Goal: Information Seeking & Learning: Check status

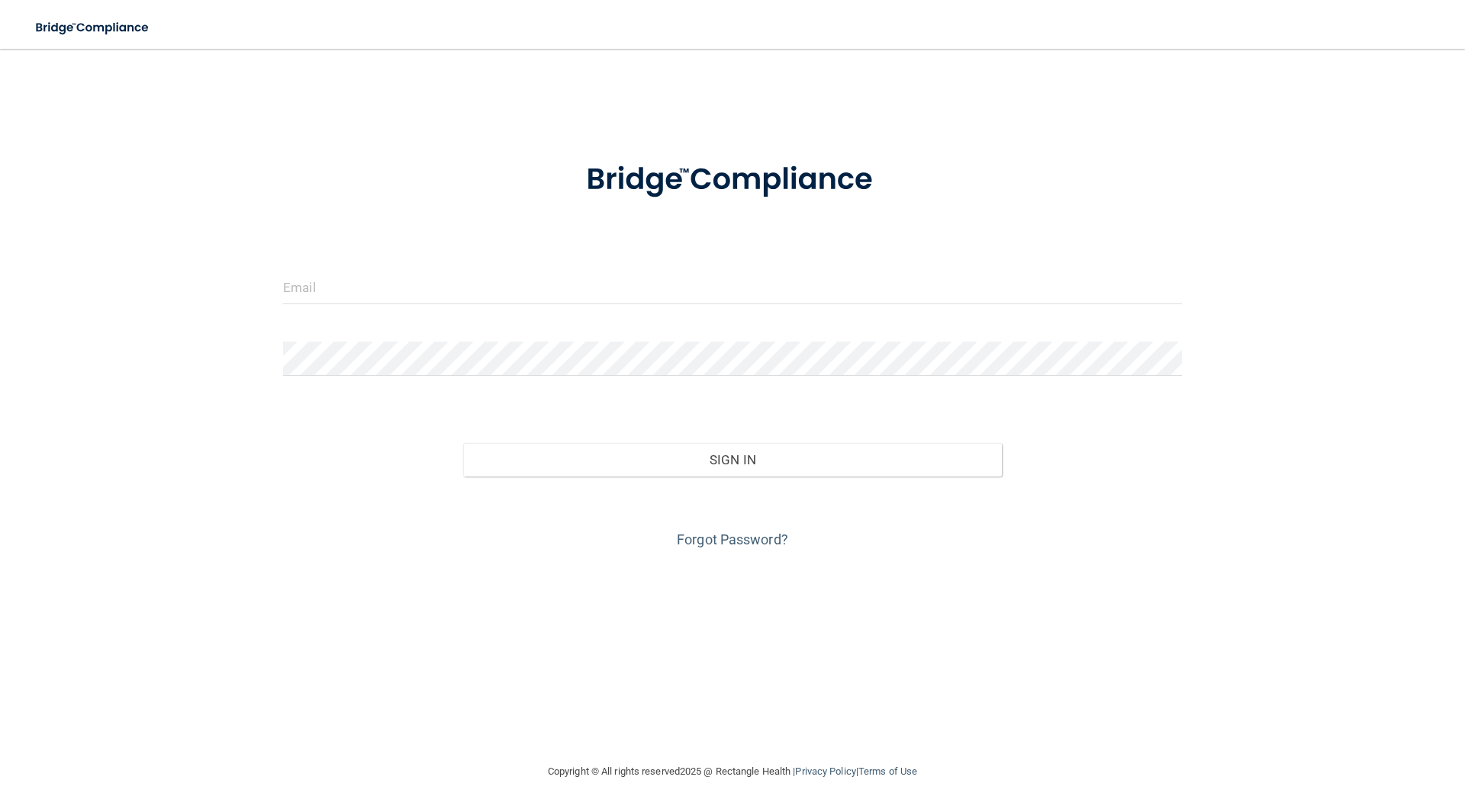
click at [503, 311] on div at bounding box center [732, 293] width 922 height 46
click at [502, 292] on input "email" at bounding box center [732, 287] width 899 height 34
type input "[EMAIL_ADDRESS][DOMAIN_NAME]"
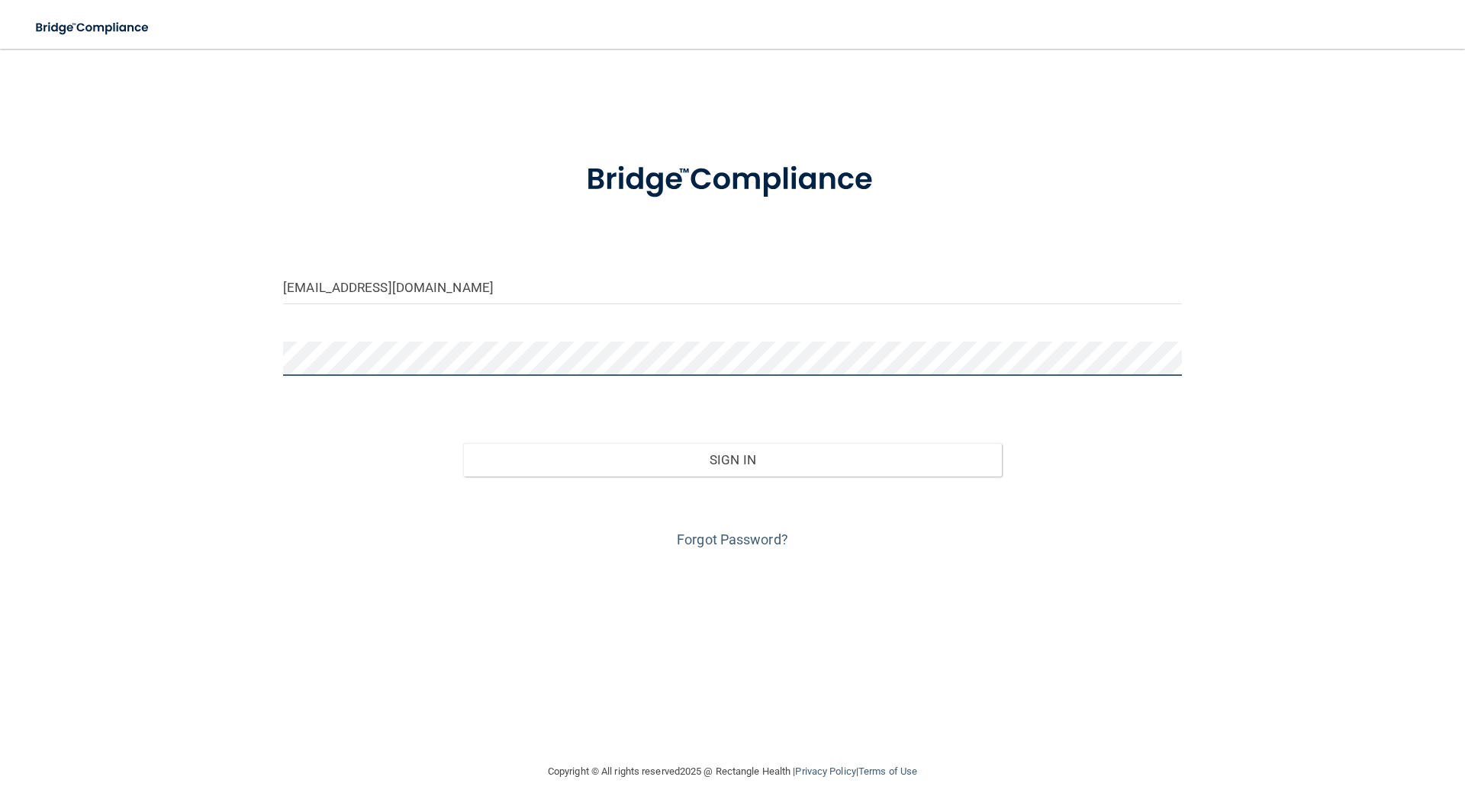
click at [463, 443] on button "Sign In" at bounding box center [732, 459] width 539 height 33
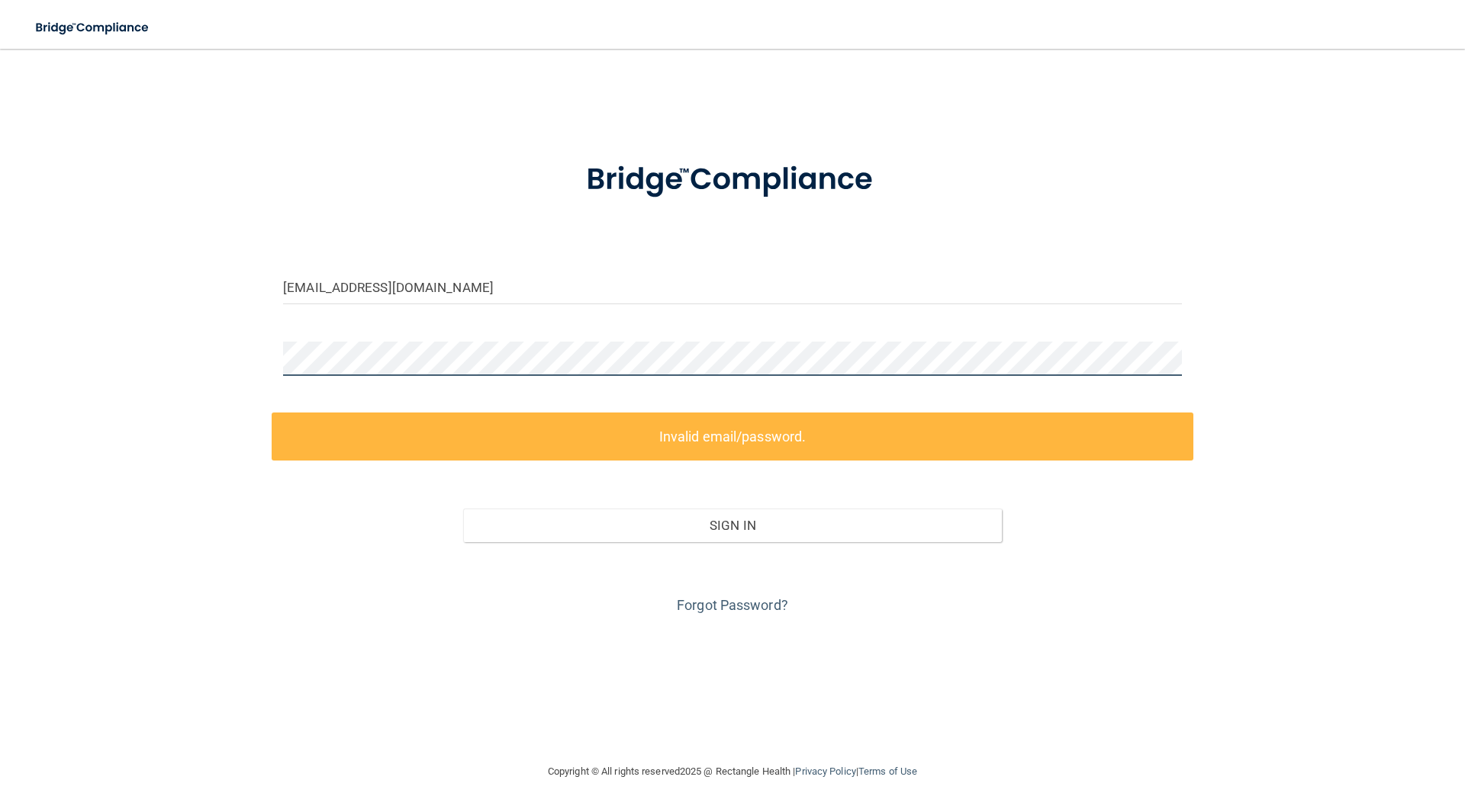
click at [135, 370] on div "bwbouknight6288@gmail.com Invalid email/password. You don't have permission to …" at bounding box center [732, 405] width 1404 height 683
click at [754, 615] on div "Forgot Password?" at bounding box center [732, 580] width 922 height 76
click at [754, 612] on link "Forgot Password?" at bounding box center [732, 606] width 111 height 16
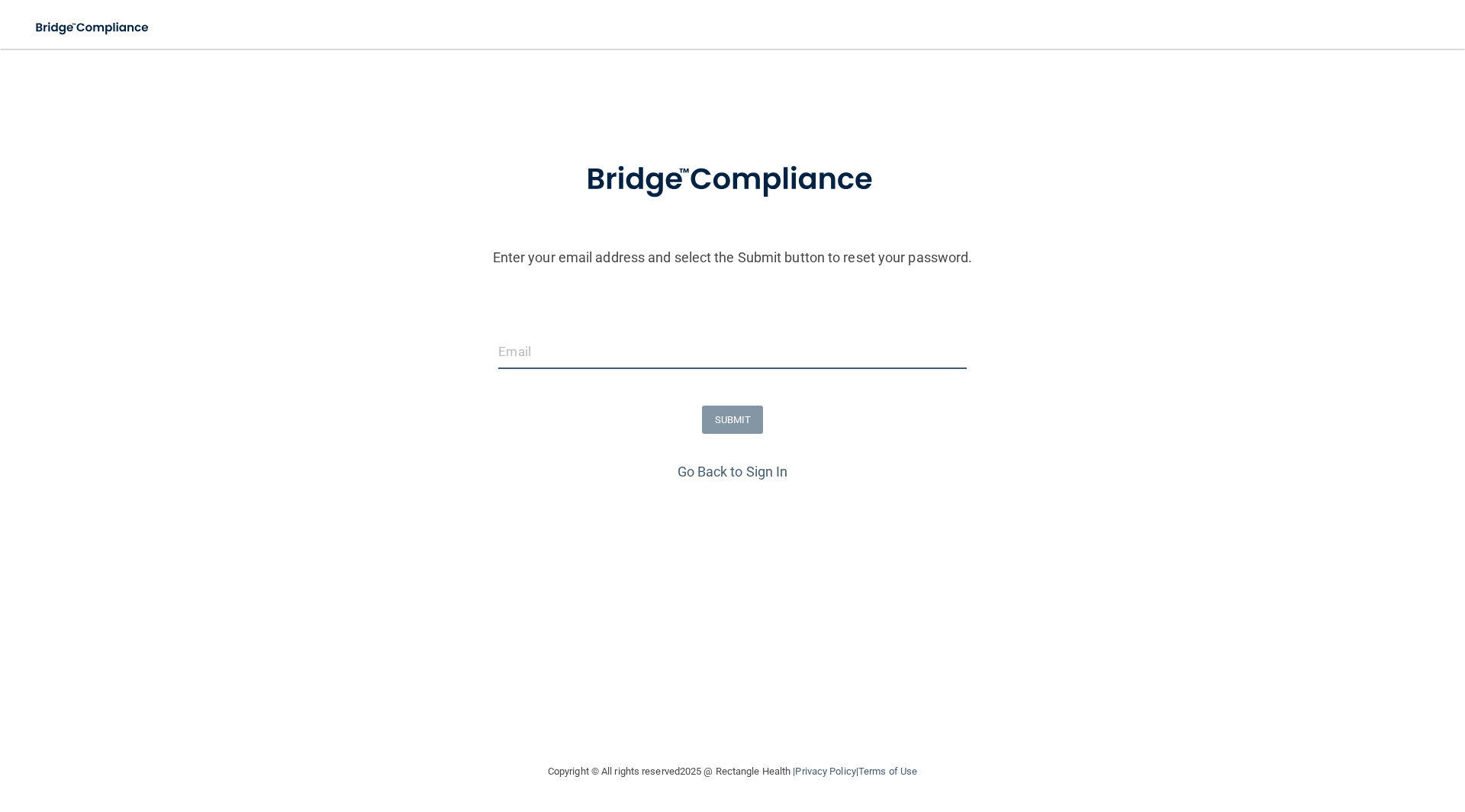
click at [688, 350] on input "email" at bounding box center [732, 352] width 467 height 34
type input "[EMAIL_ADDRESS][DOMAIN_NAME]"
click at [711, 419] on button "SUBMIT" at bounding box center [732, 420] width 62 height 28
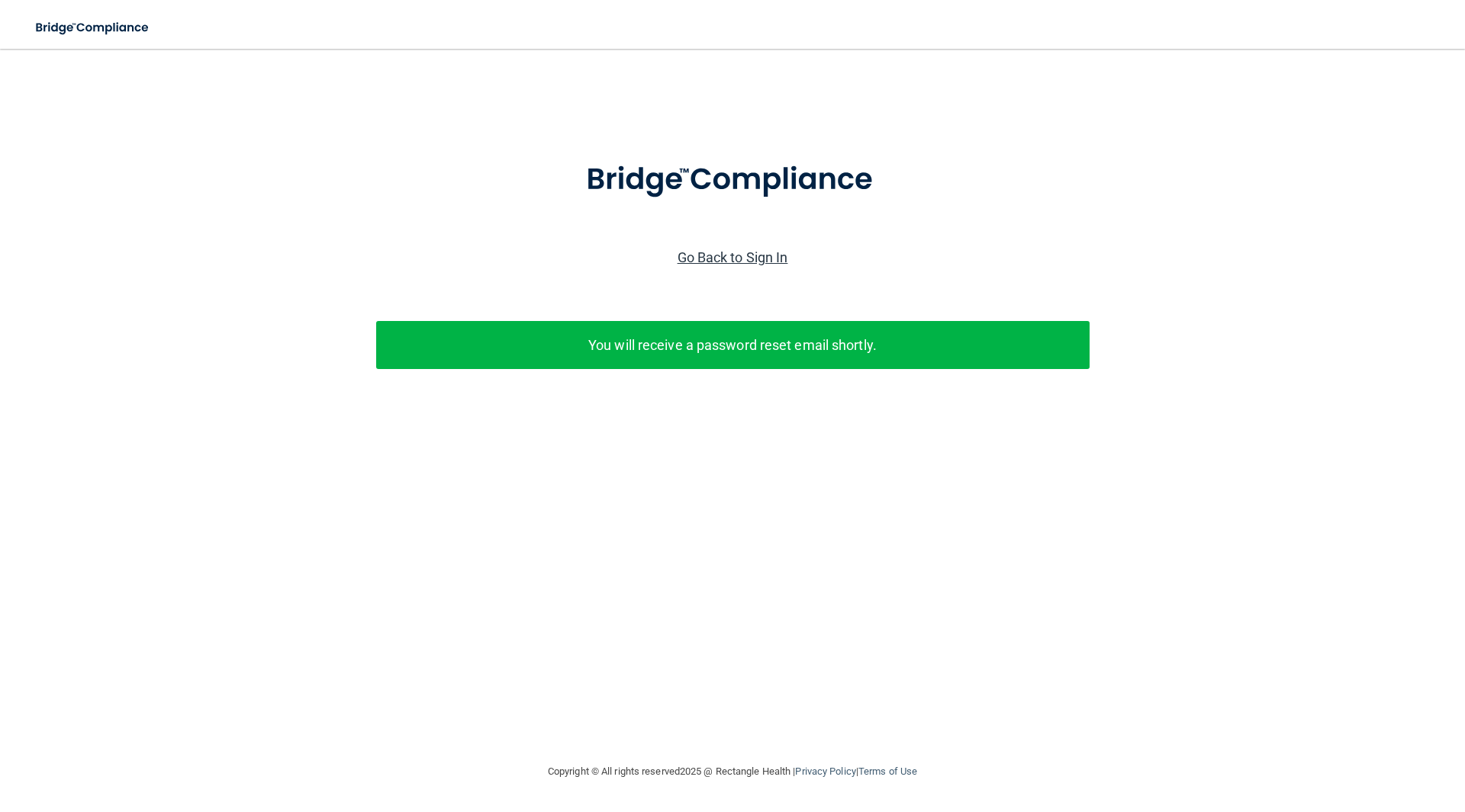
click at [742, 260] on link "Go Back to Sign In" at bounding box center [732, 257] width 110 height 16
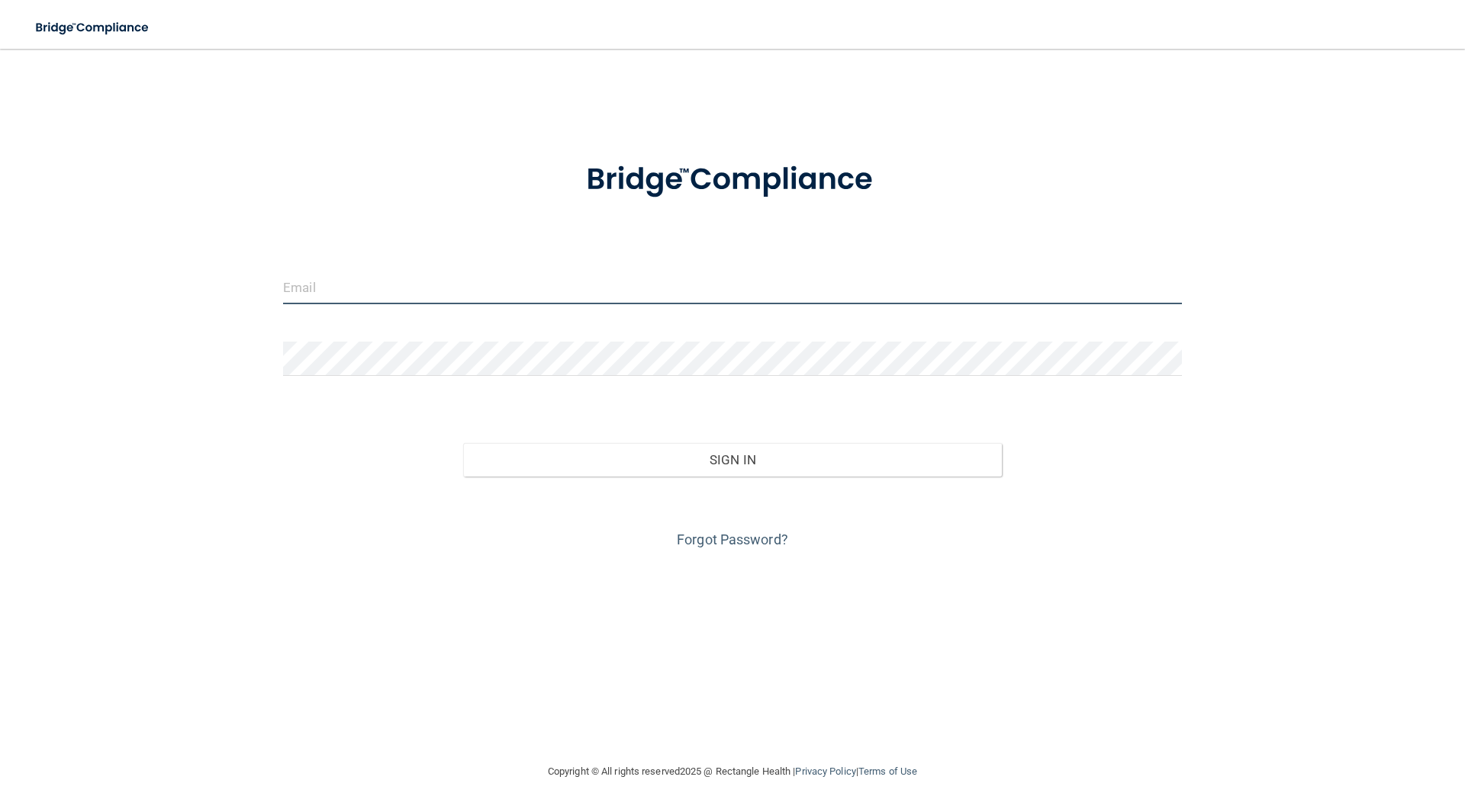
click at [482, 288] on input "email" at bounding box center [732, 287] width 899 height 34
type input "[EMAIL_ADDRESS][DOMAIN_NAME]"
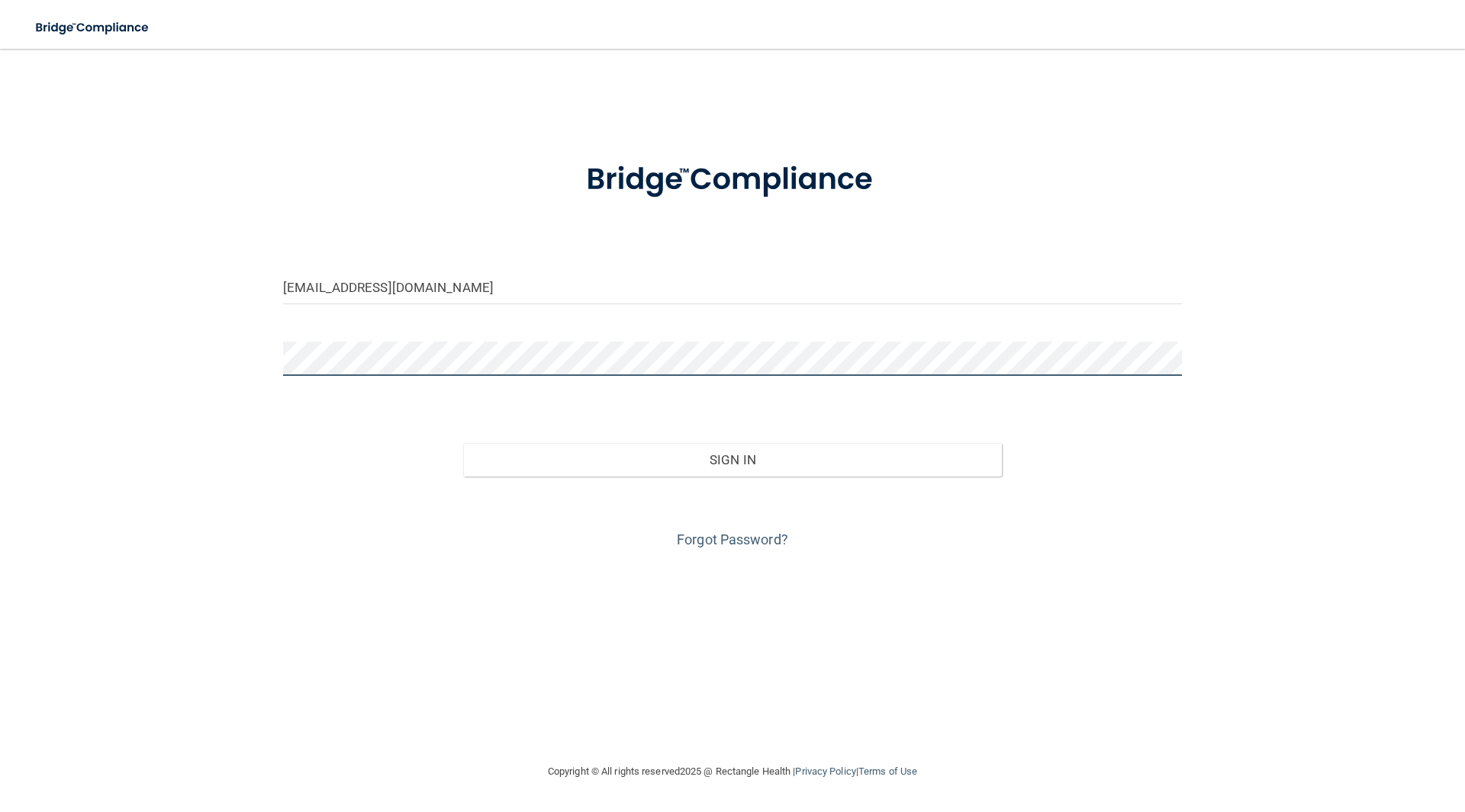
click at [463, 443] on button "Sign In" at bounding box center [732, 459] width 539 height 33
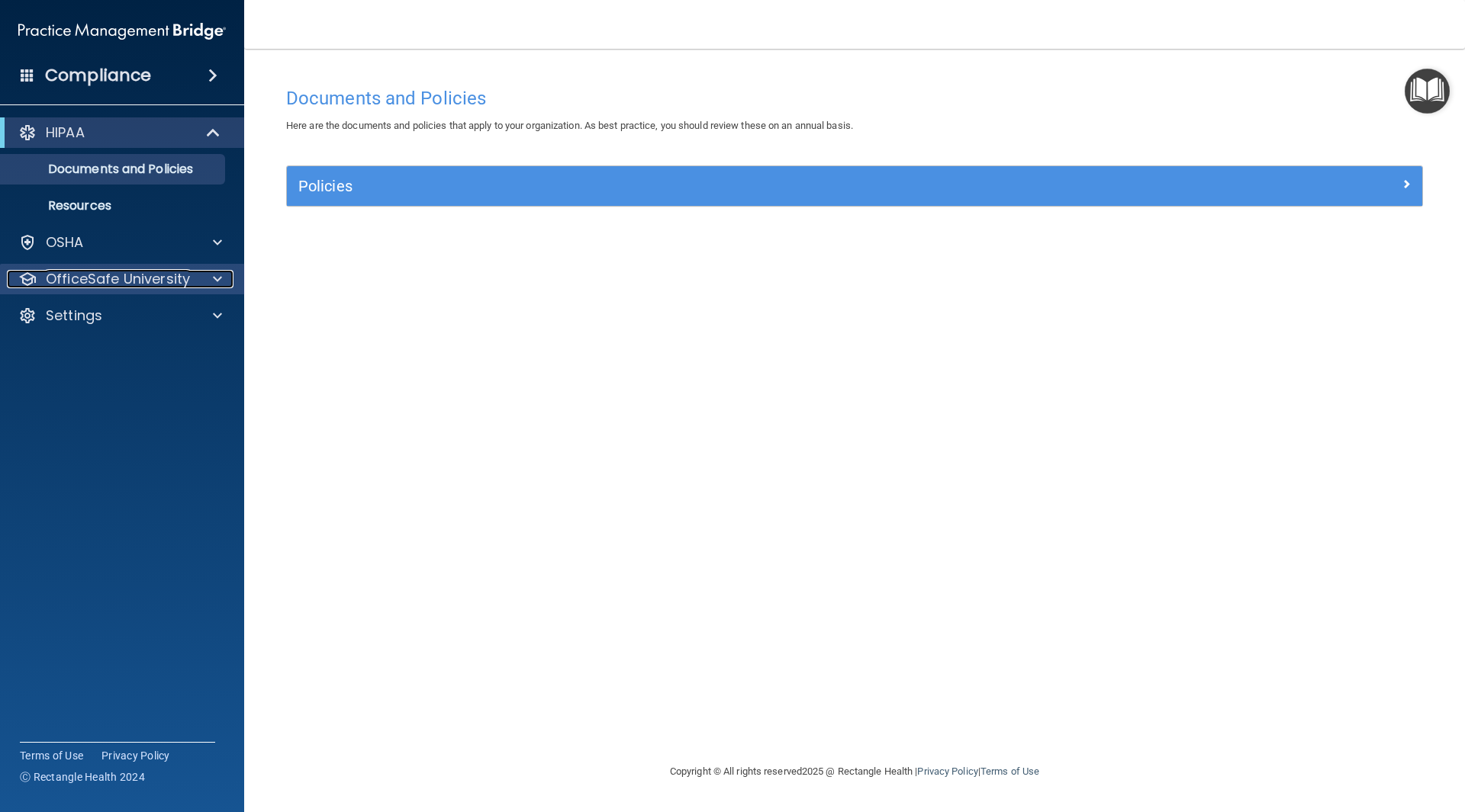
click at [214, 280] on span at bounding box center [217, 279] width 9 height 18
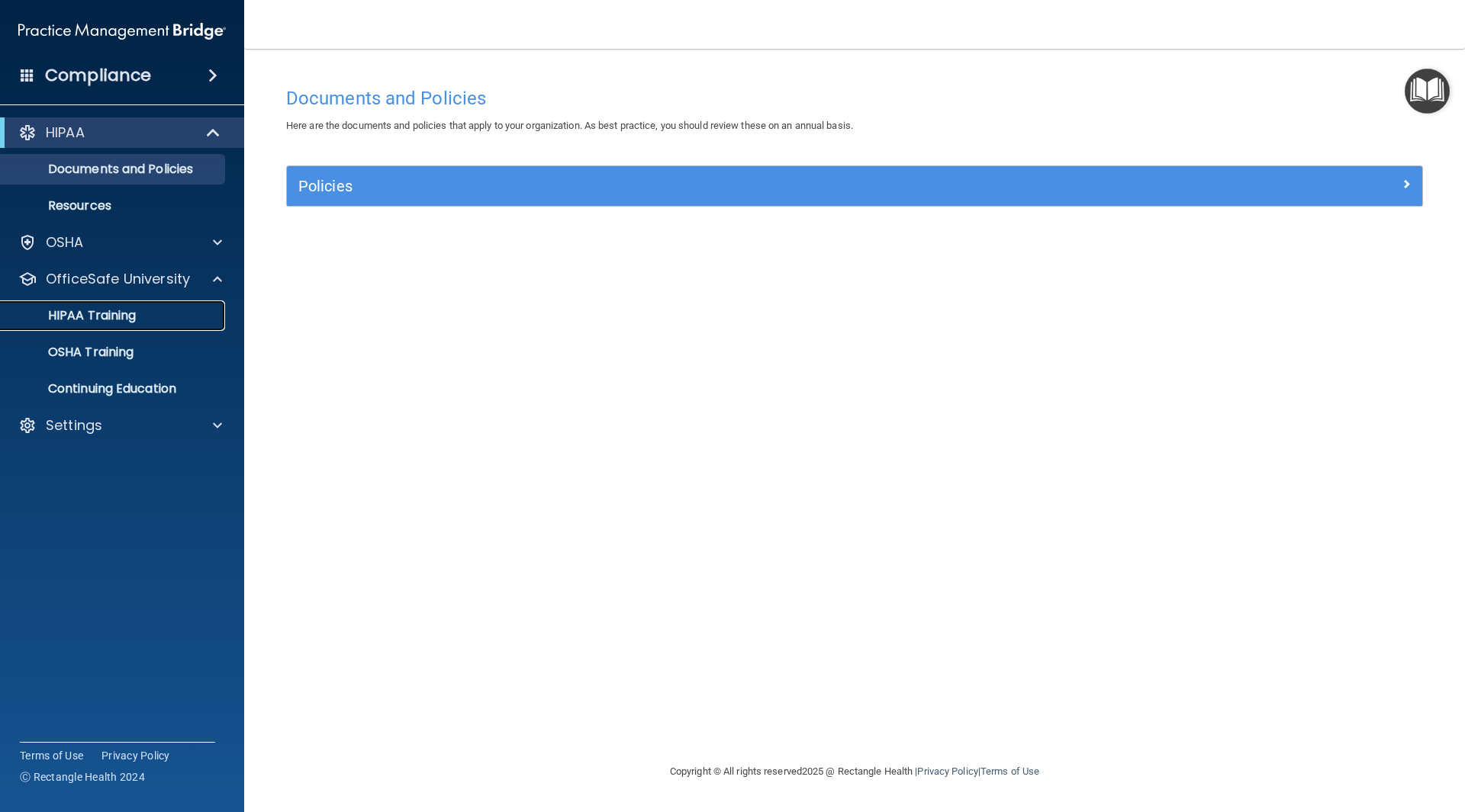
click at [116, 316] on p "HIPAA Training" at bounding box center [73, 315] width 126 height 15
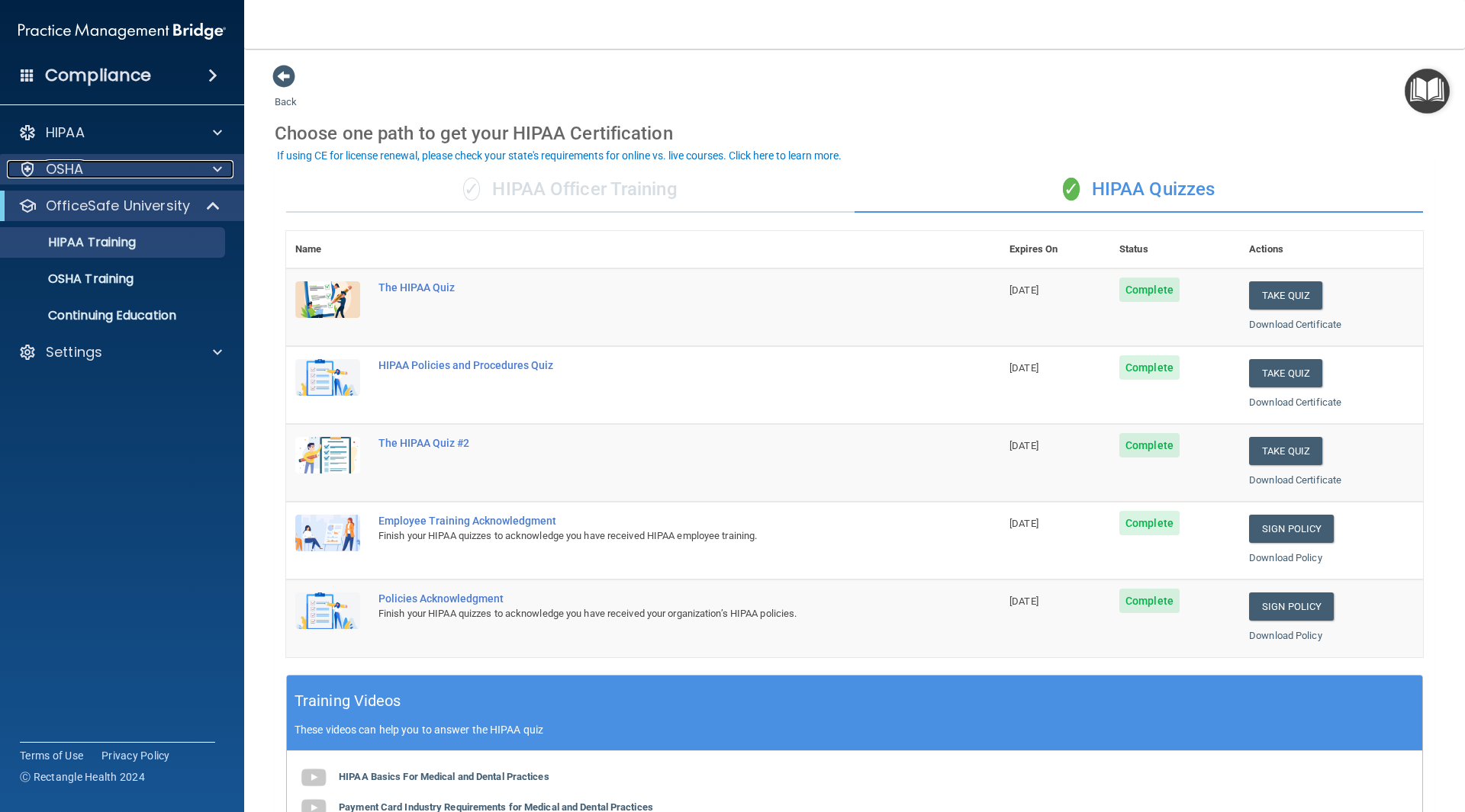
click at [213, 174] on span at bounding box center [217, 169] width 9 height 18
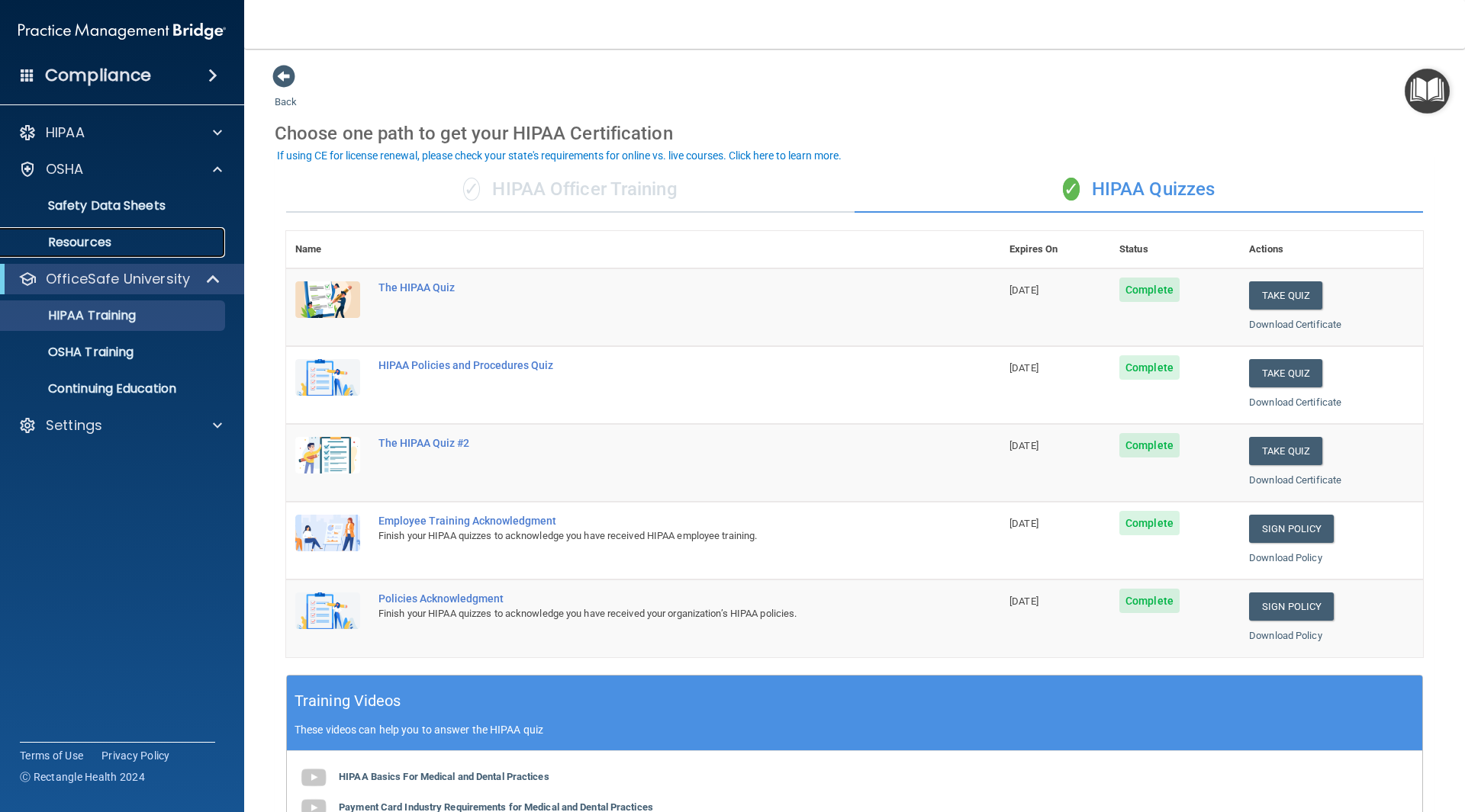
click at [98, 246] on p "Resources" at bounding box center [114, 242] width 208 height 15
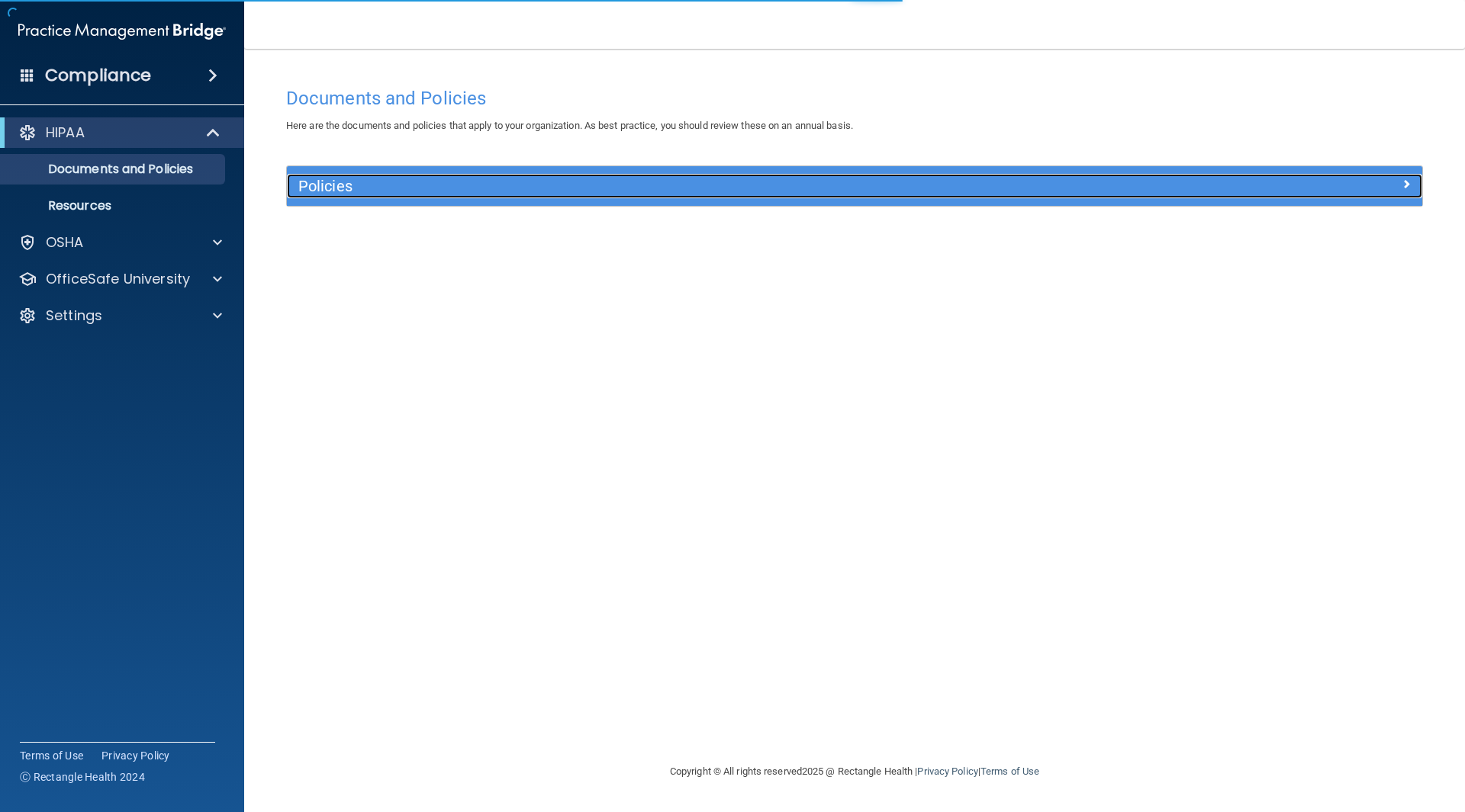
click at [773, 188] on h5 "Policies" at bounding box center [712, 186] width 829 height 17
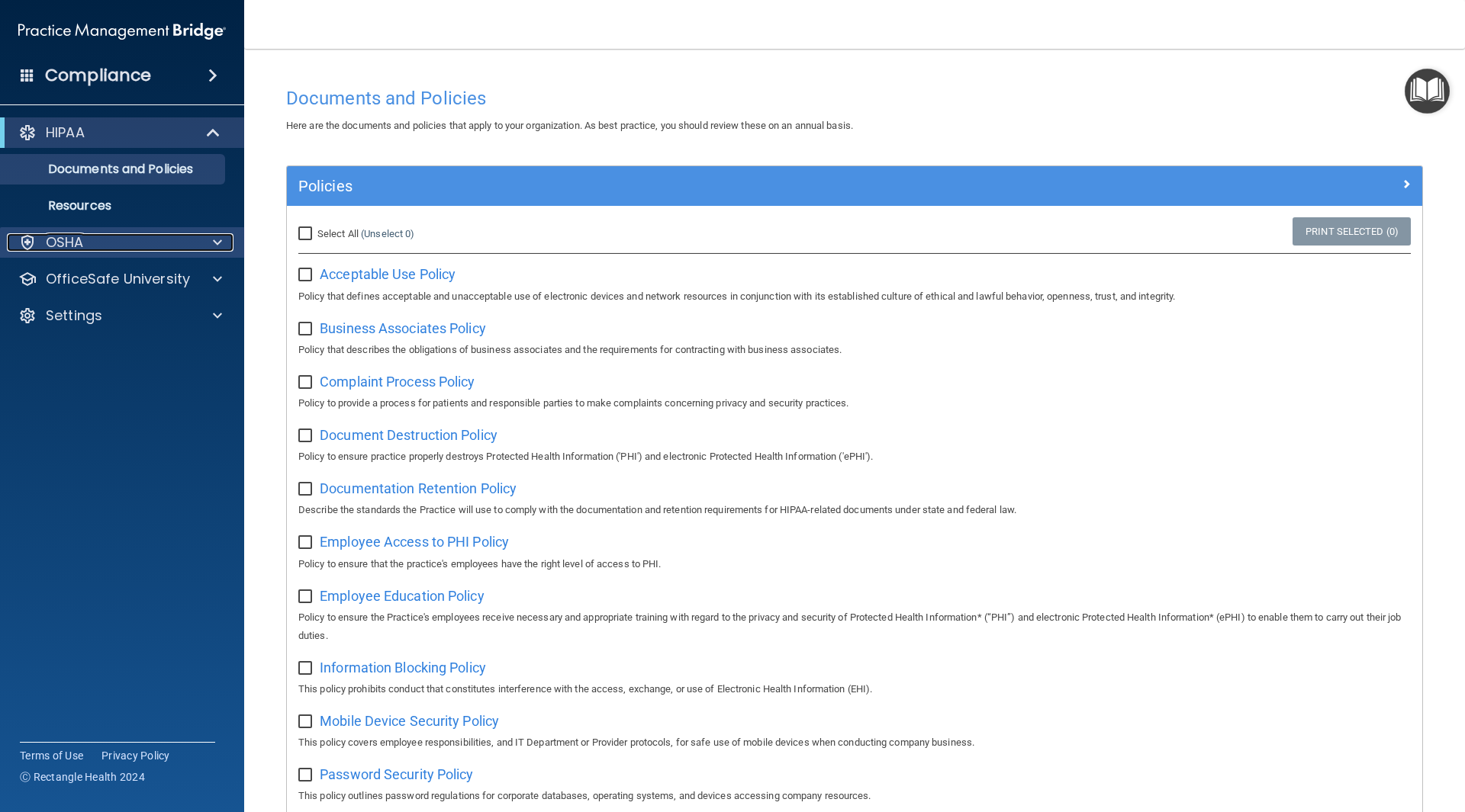
click at [221, 240] on span at bounding box center [217, 242] width 9 height 18
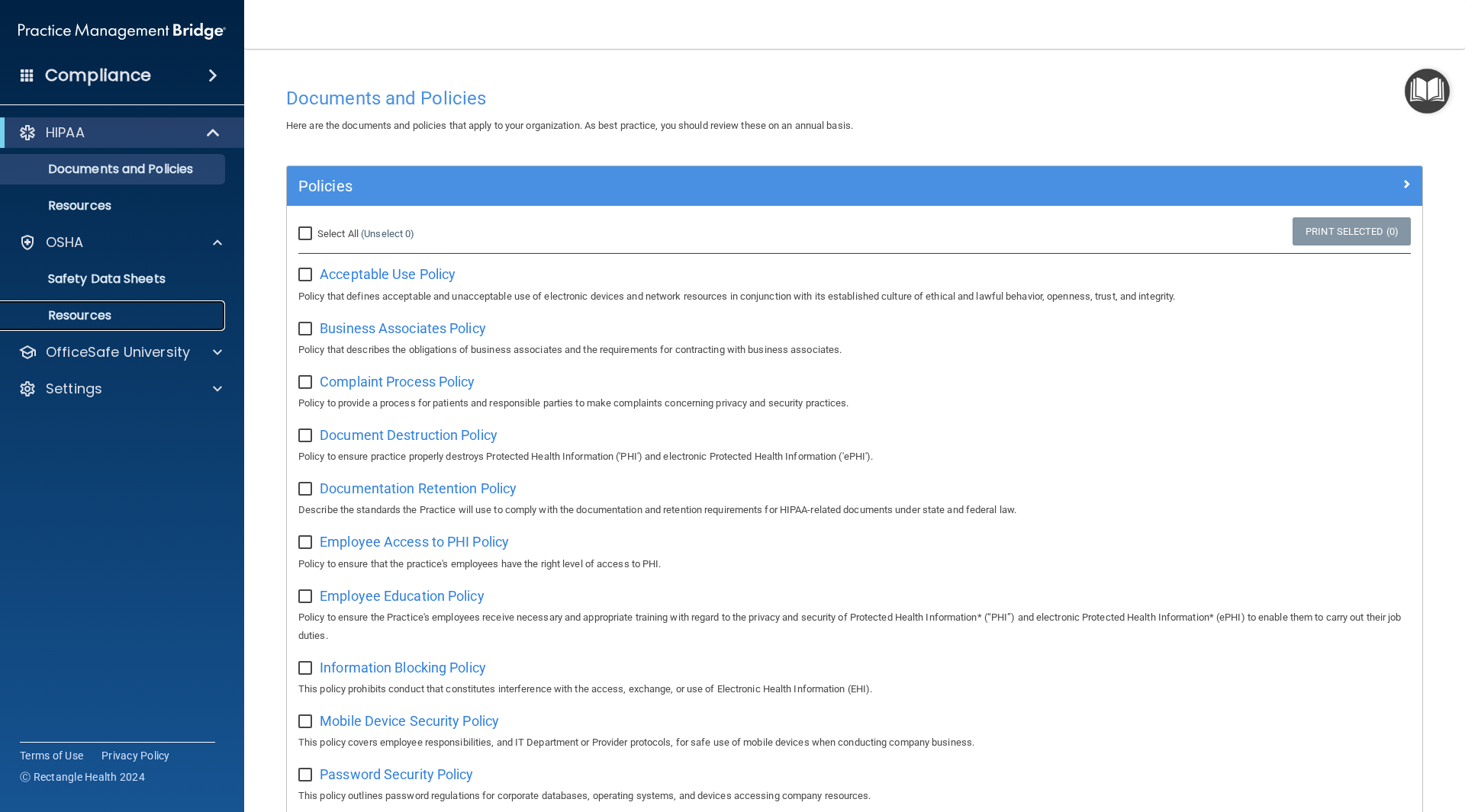
click at [120, 315] on p "Resources" at bounding box center [114, 315] width 208 height 15
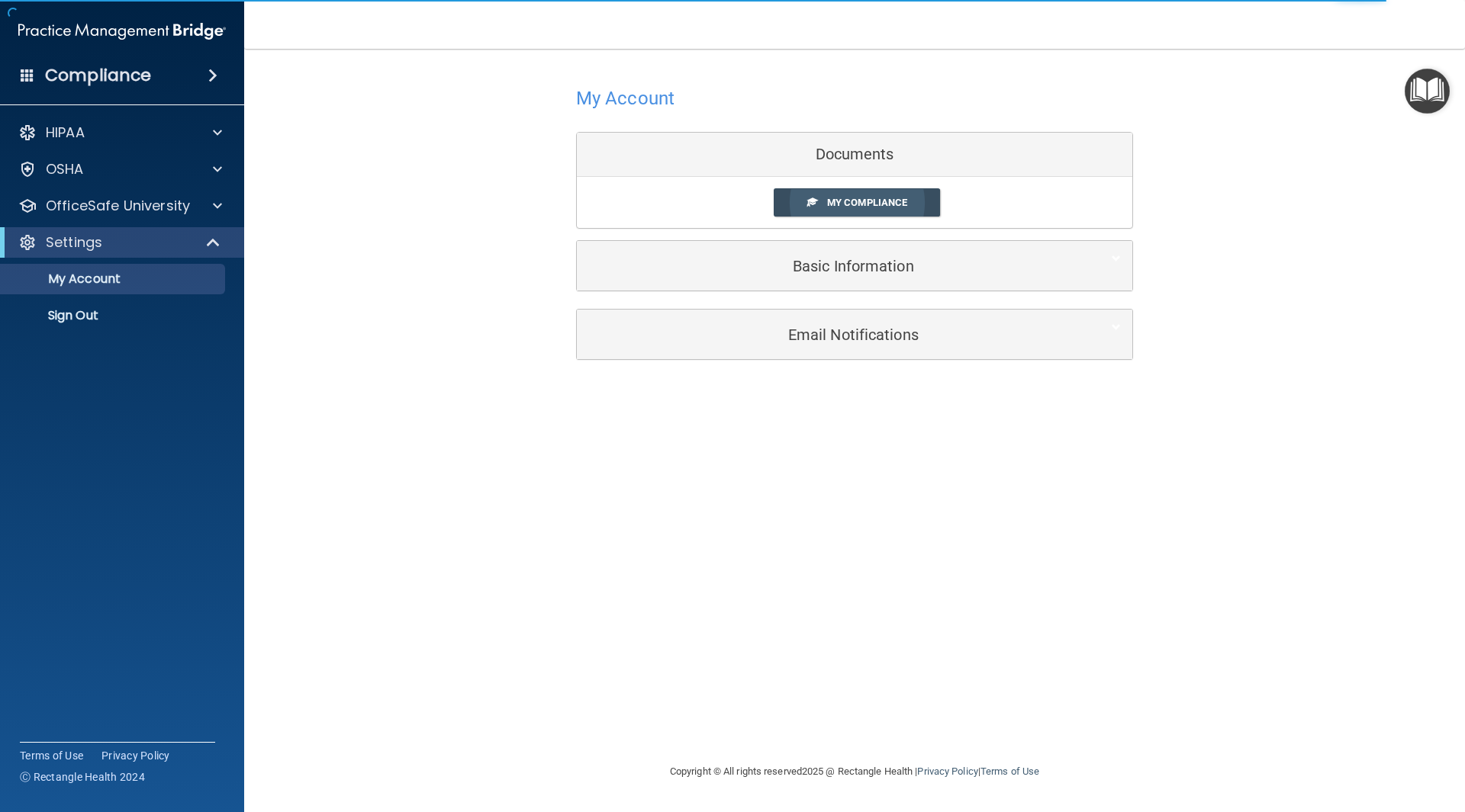
click at [912, 199] on link "My Compliance" at bounding box center [857, 202] width 167 height 28
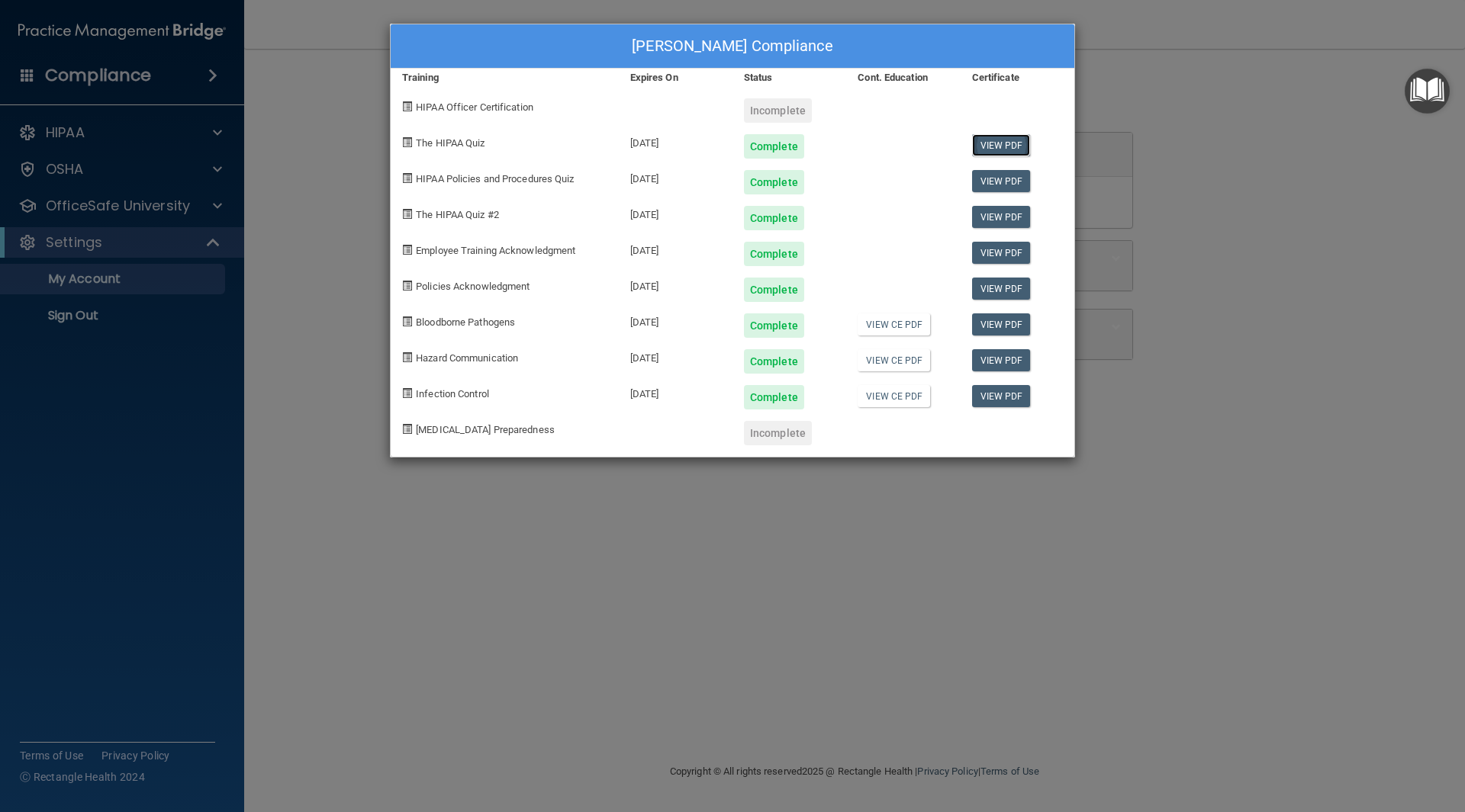
click at [1000, 149] on link "View PDF" at bounding box center [1000, 144] width 59 height 22
click at [1008, 178] on link "View PDF" at bounding box center [1000, 180] width 59 height 22
click at [1001, 212] on link "View PDF" at bounding box center [1000, 216] width 59 height 22
click at [1006, 316] on link "View PDF" at bounding box center [1000, 324] width 59 height 22
click at [896, 324] on link "View CE PDF" at bounding box center [894, 324] width 73 height 22
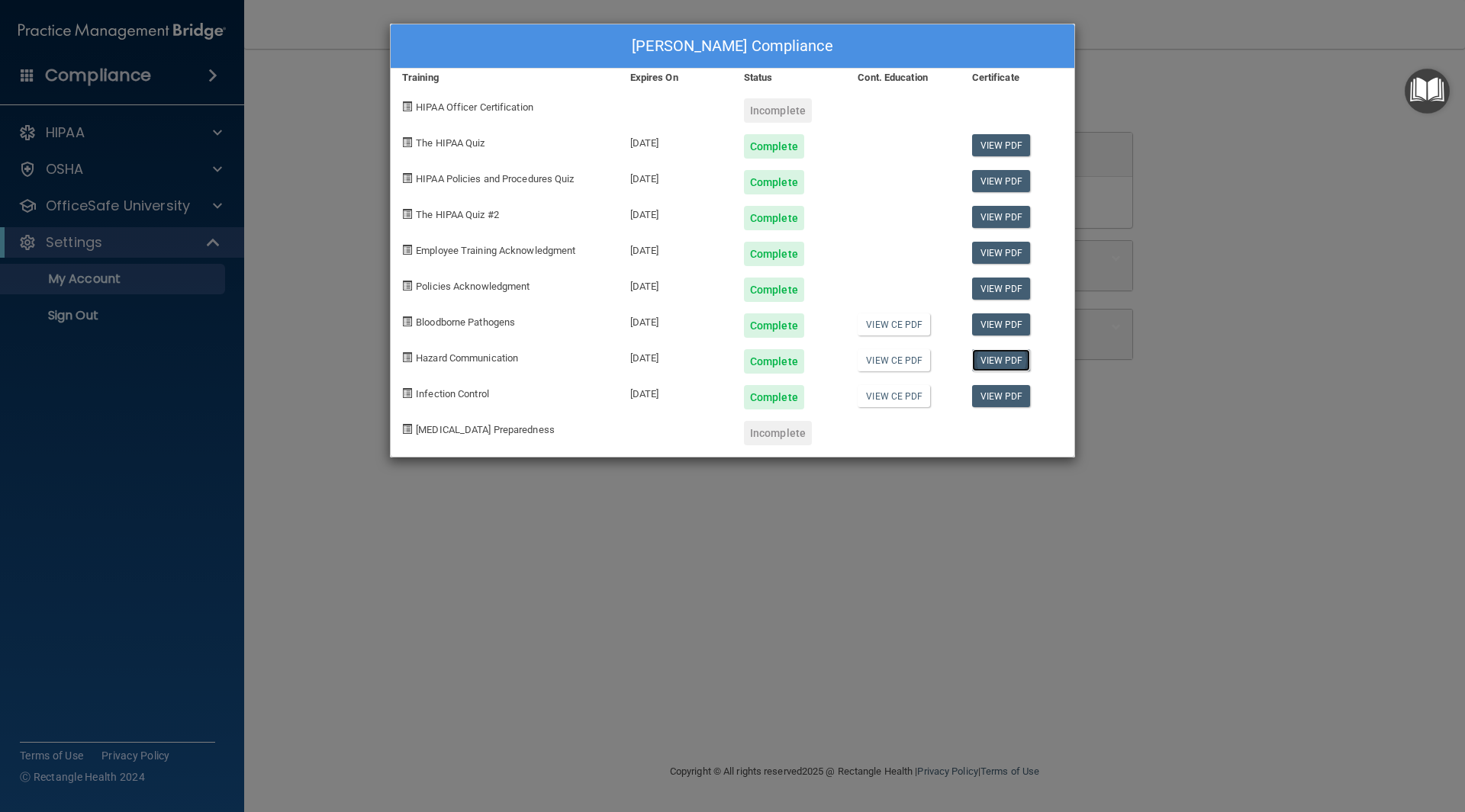
click at [1002, 358] on link "View PDF" at bounding box center [1000, 360] width 59 height 22
click at [901, 366] on link "View CE PDF" at bounding box center [894, 360] width 73 height 22
click at [902, 396] on link "View CE PDF" at bounding box center [894, 396] width 73 height 22
click at [1026, 410] on div at bounding box center [1017, 427] width 114 height 36
click at [1023, 404] on link "View PDF" at bounding box center [1000, 396] width 59 height 22
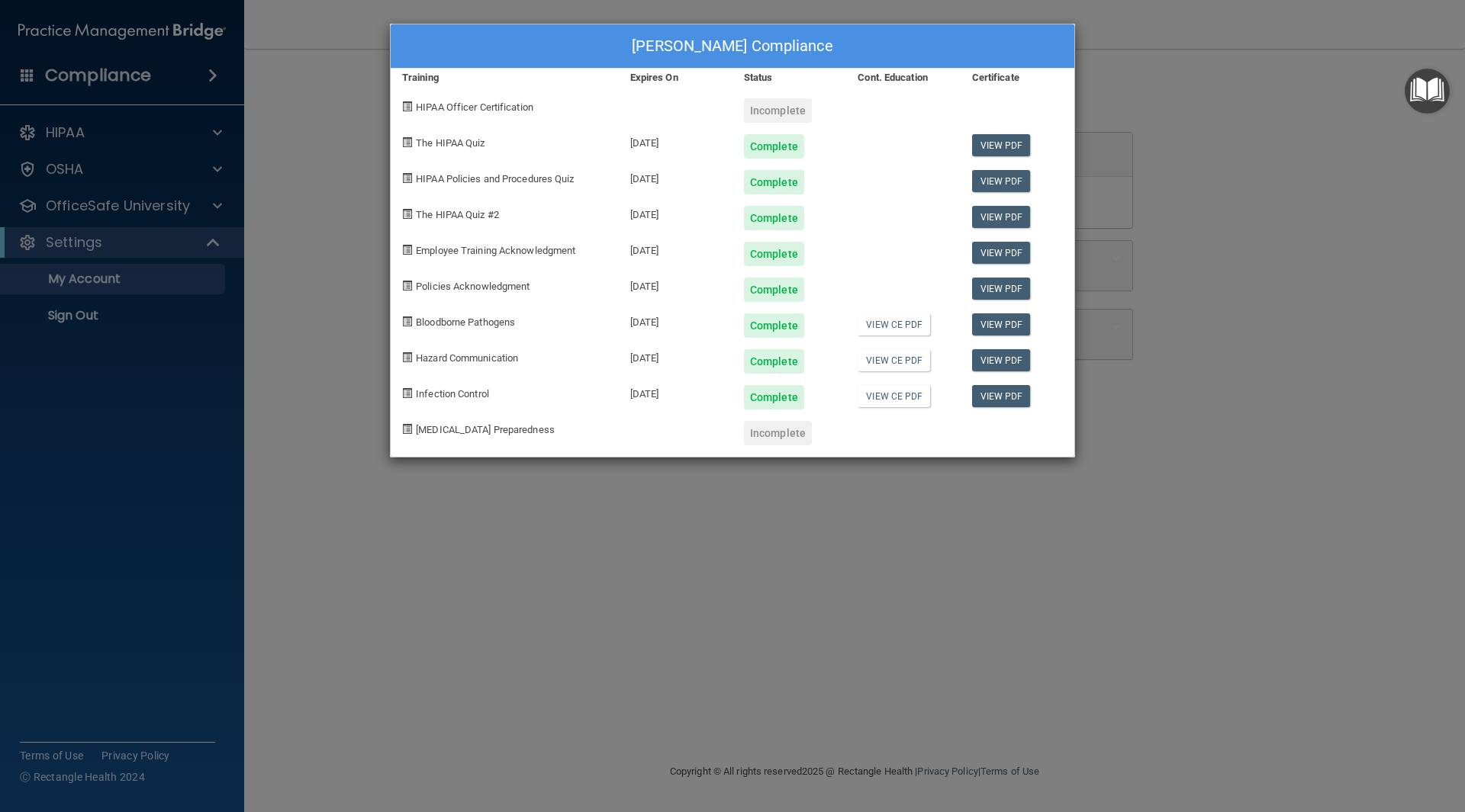
click at [1192, 116] on div "[PERSON_NAME] Compliance Training Expires On Status Cont. Education Certificate…" at bounding box center [732, 406] width 1465 height 812
